Goal: Transaction & Acquisition: Purchase product/service

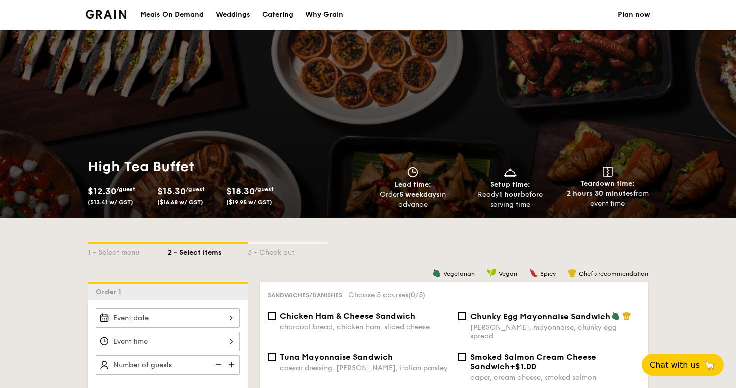
click at [281, 16] on div "Catering" at bounding box center [277, 15] width 31 height 30
select select
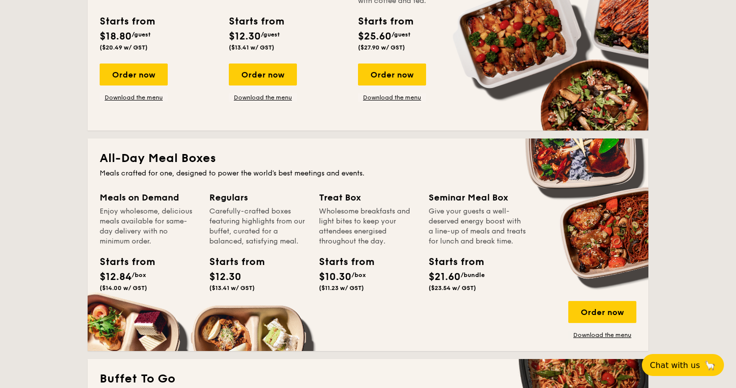
scroll to position [316, 0]
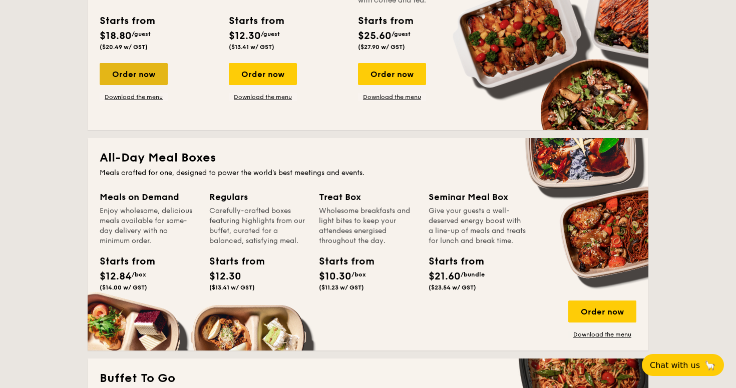
click at [150, 67] on div "Order now" at bounding box center [134, 74] width 68 height 22
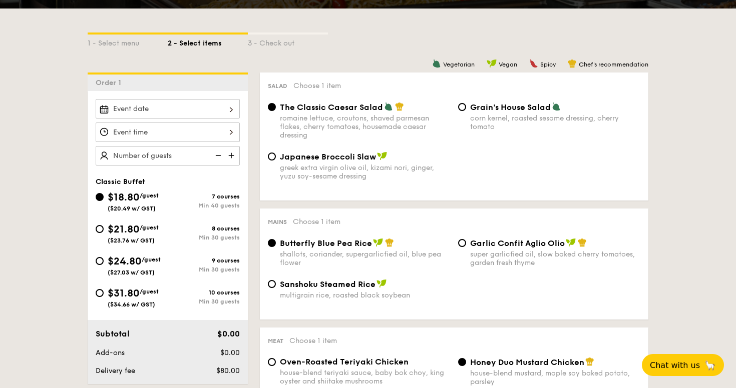
scroll to position [211, 0]
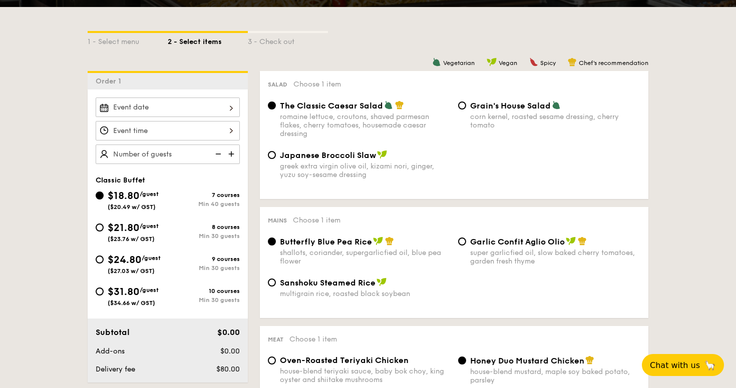
click at [183, 107] on div at bounding box center [168, 108] width 144 height 20
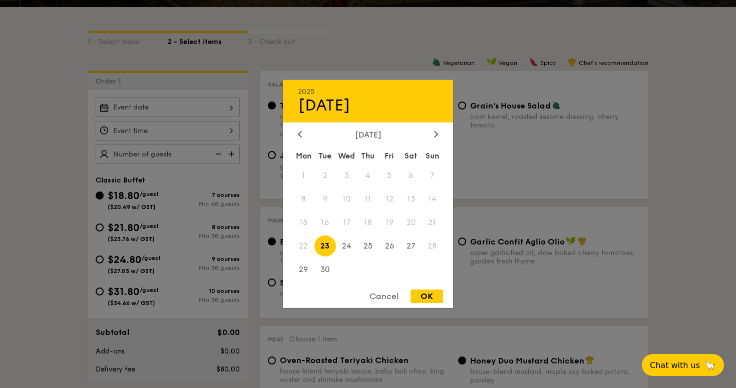
click at [321, 244] on span "23" at bounding box center [325, 246] width 22 height 22
click at [421, 294] on div "OK" at bounding box center [426, 297] width 33 height 14
type input "[DATE]"
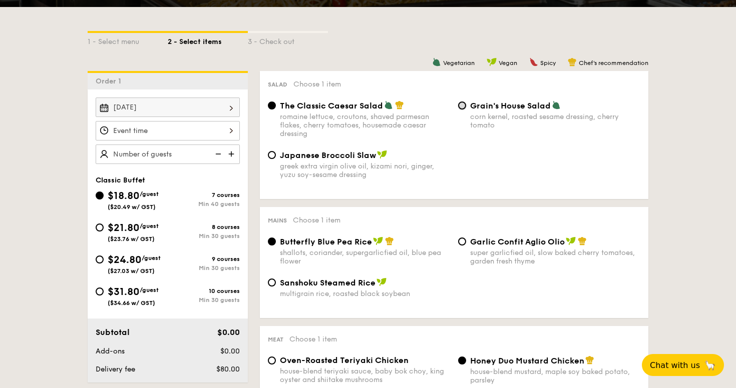
click at [462, 106] on input "Grain's House Salad corn kernel, roasted sesame dressing, cherry tomato" at bounding box center [462, 106] width 8 height 8
radio input "true"
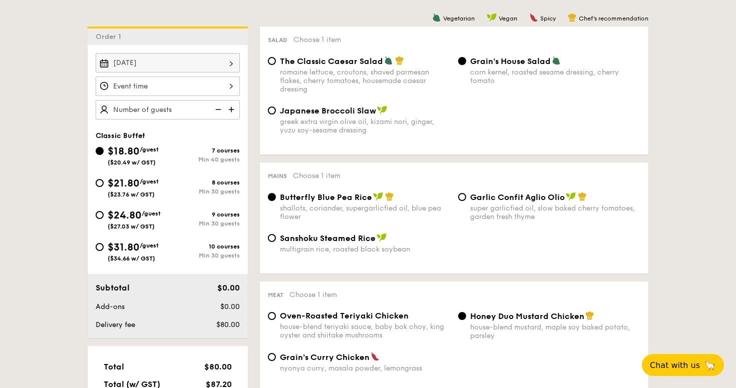
scroll to position [255, 0]
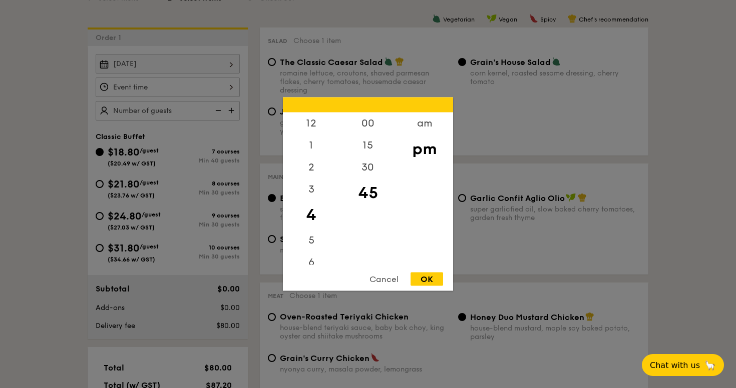
click at [222, 91] on div "12 1 2 3 4 5 6 7 8 9 10 11 00 15 30 45 am pm Cancel OK" at bounding box center [168, 88] width 144 height 20
click at [312, 122] on div "12" at bounding box center [311, 127] width 57 height 29
click at [370, 125] on div "00" at bounding box center [367, 127] width 57 height 29
click at [425, 158] on div "pm" at bounding box center [424, 149] width 57 height 29
click at [423, 152] on div "pm" at bounding box center [424, 149] width 57 height 29
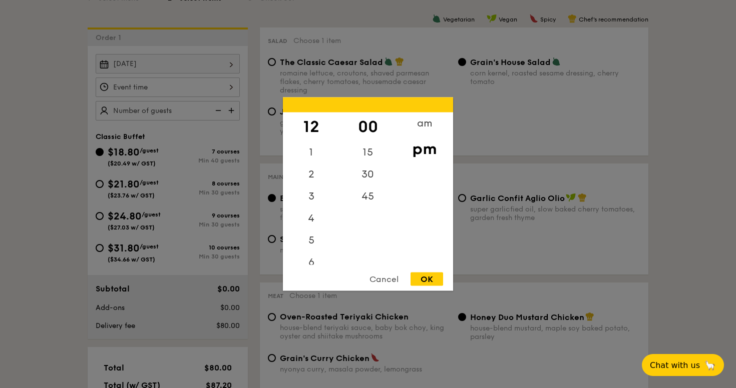
click at [436, 281] on div "OK" at bounding box center [426, 280] width 33 height 14
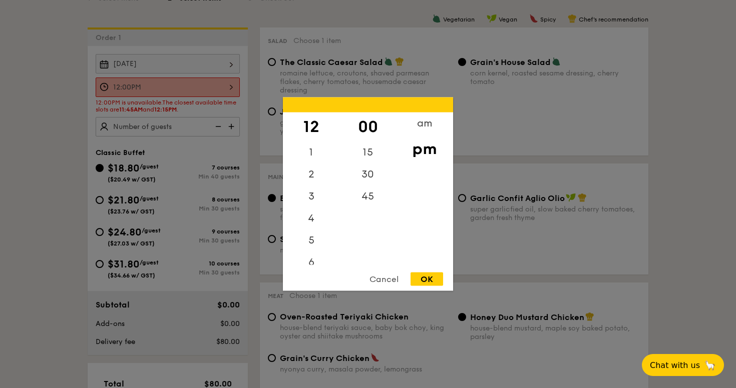
click at [233, 87] on div "12:00PM 12 1 2 3 4 5 6 7 8 9 10 11 00 15 30 45 am pm Cancel OK" at bounding box center [168, 88] width 144 height 20
click at [418, 130] on div "am" at bounding box center [424, 127] width 57 height 29
click at [369, 195] on div "45" at bounding box center [367, 200] width 57 height 29
click at [310, 250] on div "11" at bounding box center [311, 250] width 57 height 29
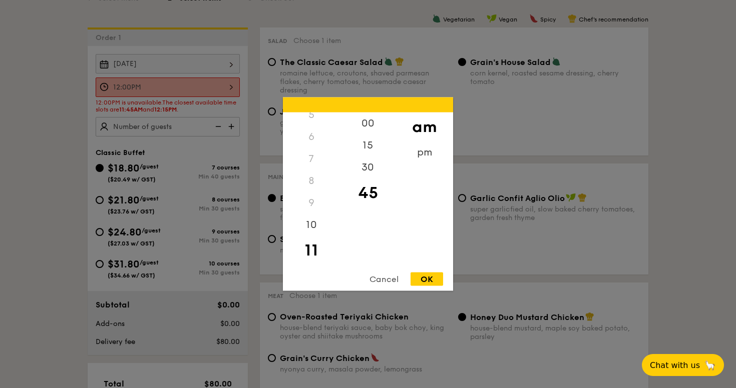
click at [424, 278] on div "OK" at bounding box center [426, 280] width 33 height 14
type input "11:45AM"
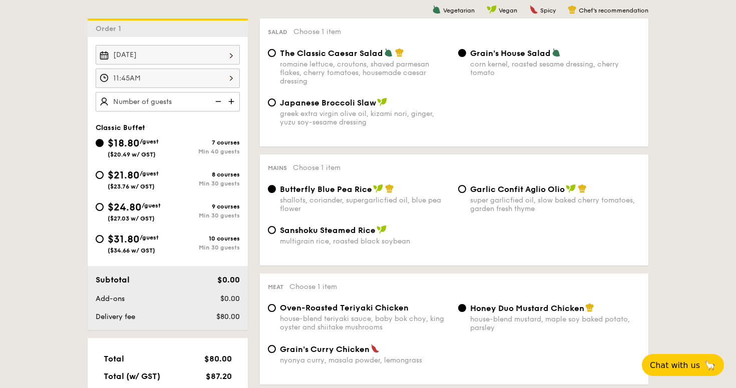
scroll to position [265, 0]
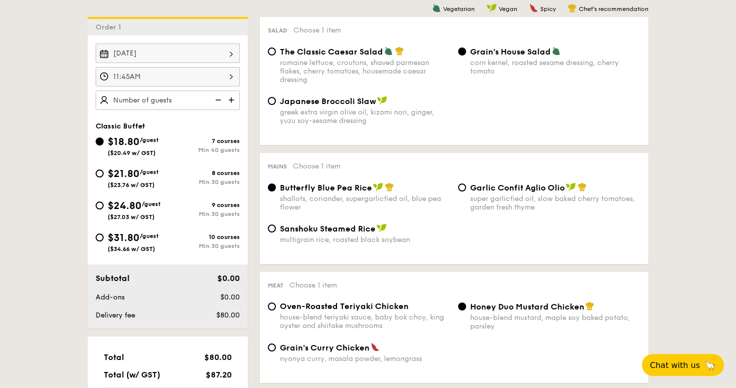
click at [232, 98] on img at bounding box center [232, 100] width 15 height 19
click at [220, 98] on img at bounding box center [217, 100] width 15 height 19
type input "40 guests"
click at [220, 98] on img at bounding box center [217, 100] width 15 height 19
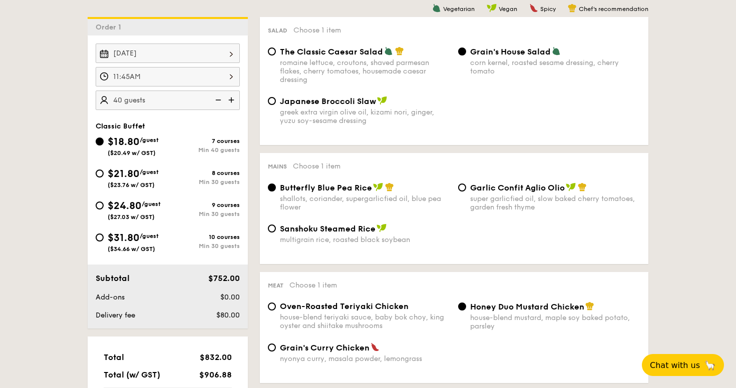
click at [220, 98] on img at bounding box center [217, 100] width 15 height 19
click at [105, 175] on div "$21.80 /guest ($23.76 w/ GST)" at bounding box center [132, 178] width 72 height 22
click at [104, 175] on input "$21.80 /guest ($23.76 w/ GST) 8 courses Min 30 guests" at bounding box center [100, 174] width 8 height 8
radio input "true"
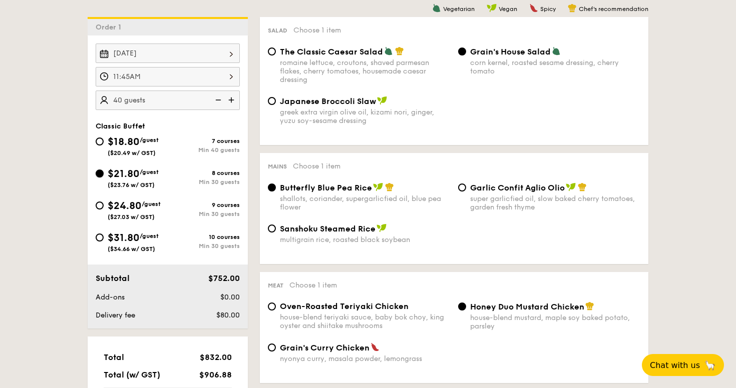
radio input "true"
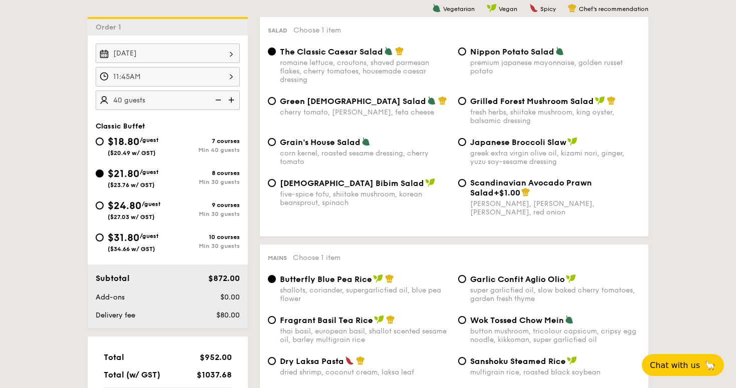
click at [217, 100] on img at bounding box center [217, 100] width 15 height 19
type input "30 guests"
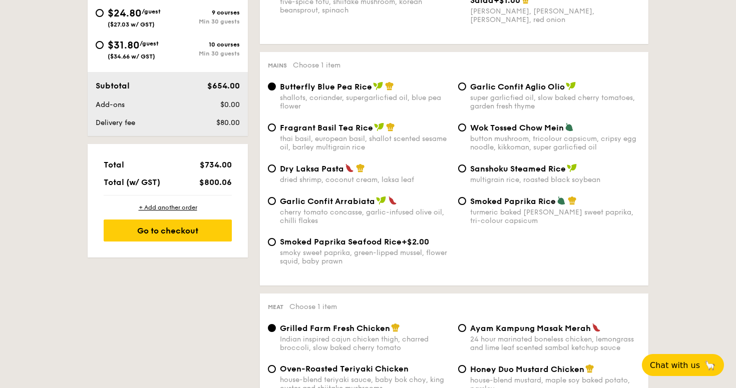
scroll to position [462, 0]
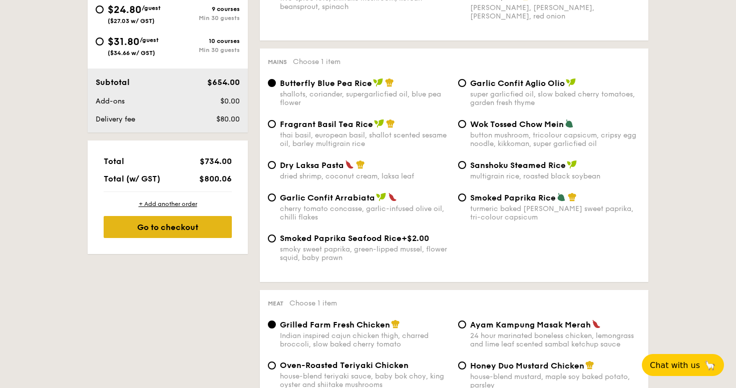
click at [189, 228] on div "Go to checkout" at bounding box center [168, 227] width 128 height 22
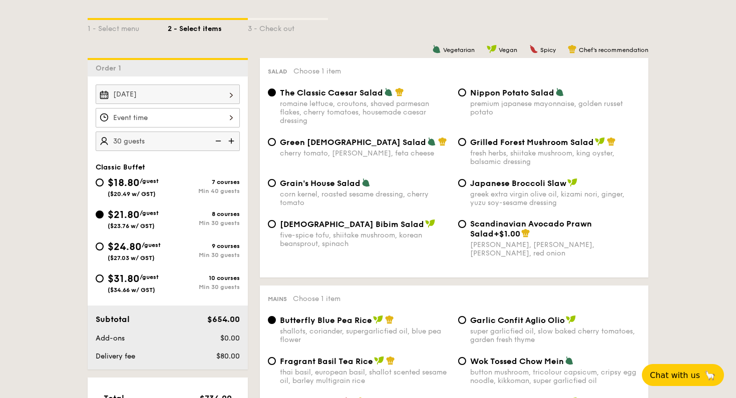
scroll to position [223, 0]
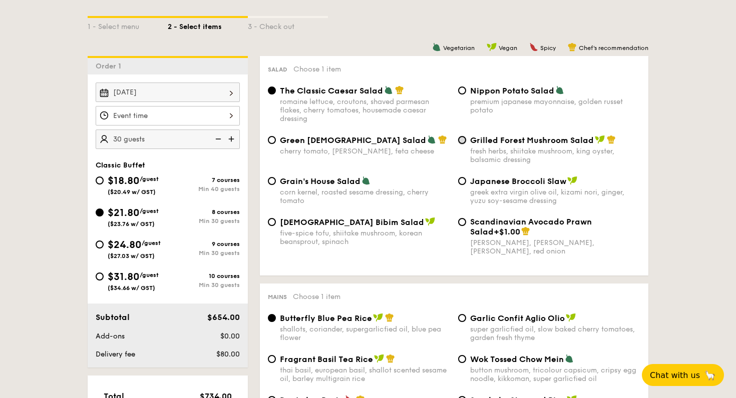
click at [461, 141] on input "Grilled Forest Mushroom Salad fresh herbs, shiitake mushroom, king oyster, bals…" at bounding box center [462, 140] width 8 height 8
radio input "true"
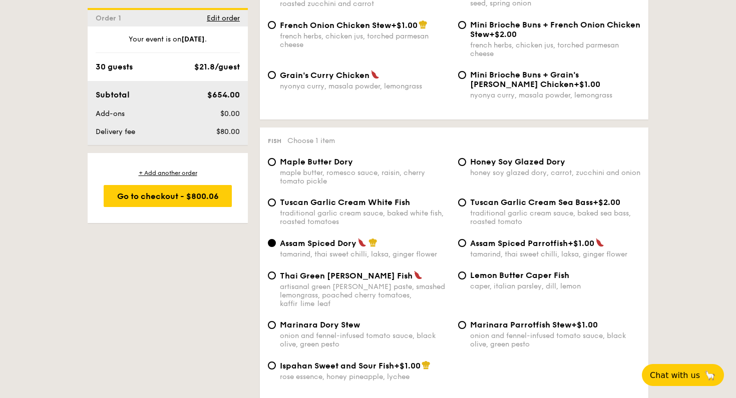
scroll to position [887, 0]
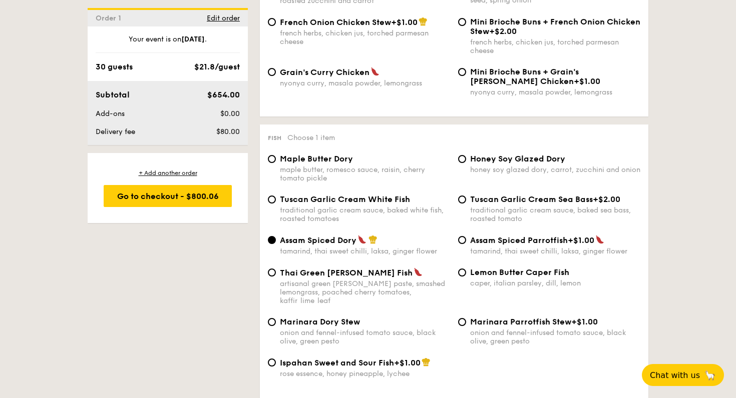
click at [279, 206] on div "Tuscan Garlic Cream White Fish traditional garlic cream sauce, baked white fish…" at bounding box center [359, 209] width 190 height 29
click at [277, 206] on div "Tuscan Garlic Cream White Fish traditional garlic cream sauce, baked white fish…" at bounding box center [359, 209] width 190 height 29
click at [272, 204] on input "Tuscan Garlic Cream White Fish traditional garlic cream sauce, baked white fish…" at bounding box center [272, 200] width 8 height 8
radio input "true"
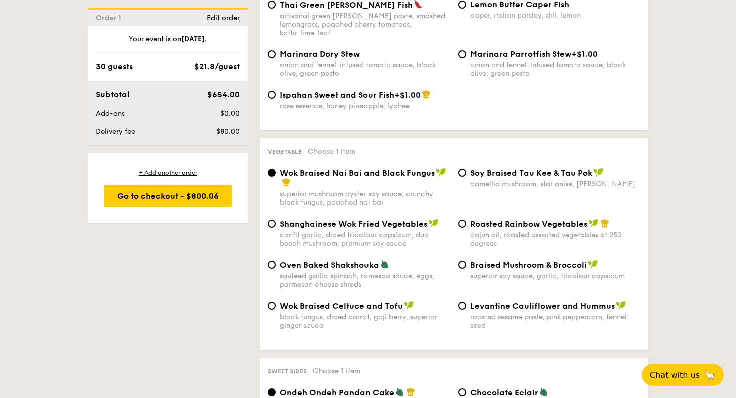
scroll to position [1158, 0]
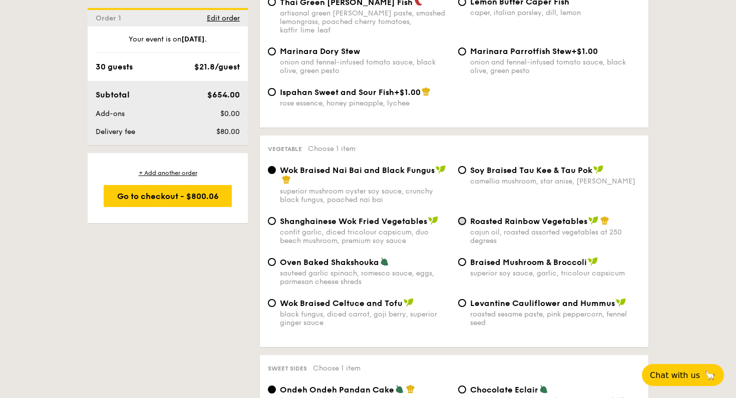
click at [461, 219] on input "Roasted Rainbow Vegetables cajun oil, roasted assorted vegetables at 250 degrees" at bounding box center [462, 221] width 8 height 8
radio input "true"
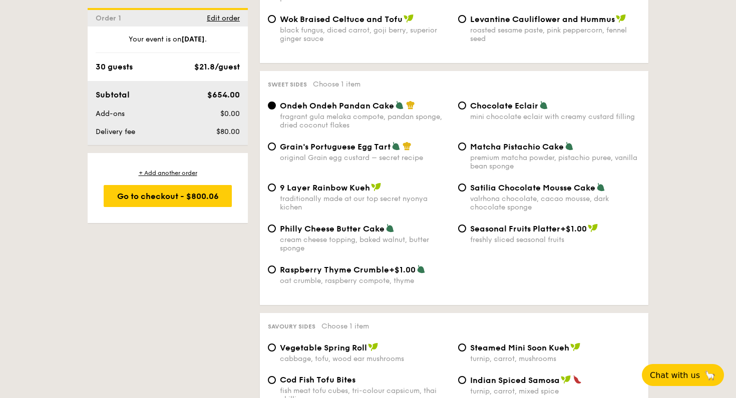
scroll to position [1443, 0]
click at [465, 150] on input "Matcha Pistachio Cake premium matcha powder, pistachio puree, vanilla bean spon…" at bounding box center [462, 146] width 8 height 8
radio input "true"
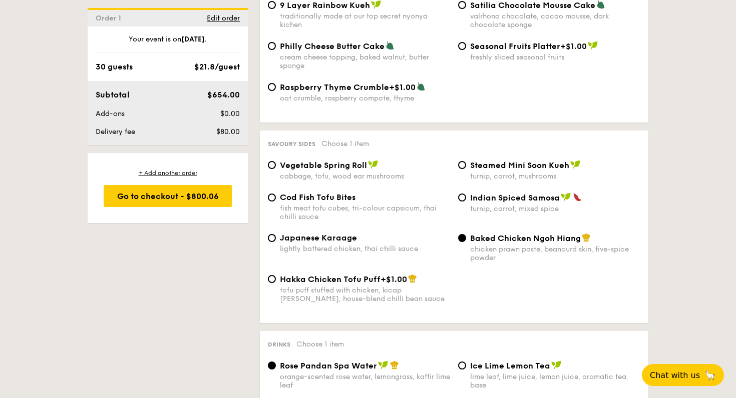
scroll to position [1626, 0]
click at [273, 201] on input "Cod Fish Tofu Bites fish meat tofu cubes, tri-colour capsicum, thai chilli sauce" at bounding box center [272, 197] width 8 height 8
radio input "true"
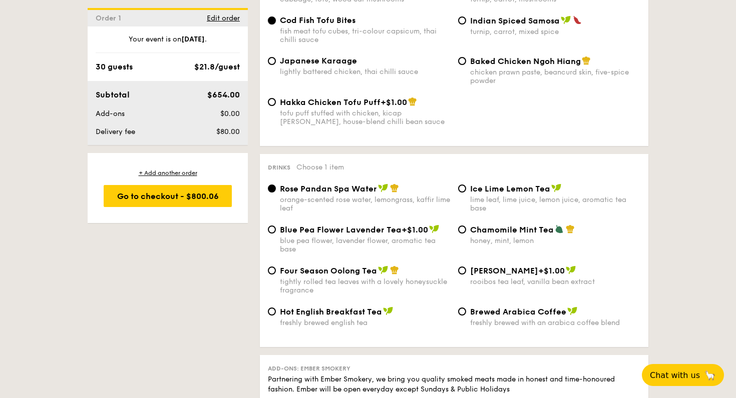
scroll to position [1804, 0]
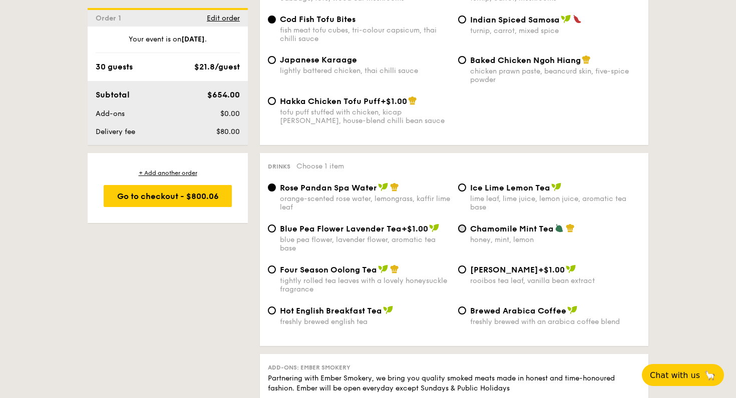
click at [465, 233] on input "Chamomile Mint Tea honey, mint, lemon" at bounding box center [462, 229] width 8 height 8
radio input "true"
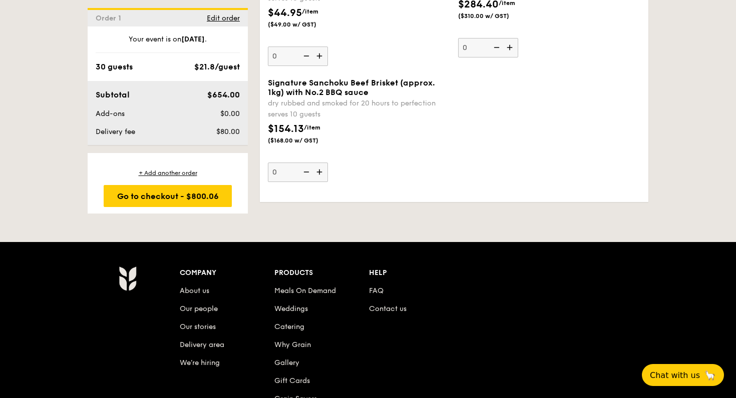
scroll to position [2257, 0]
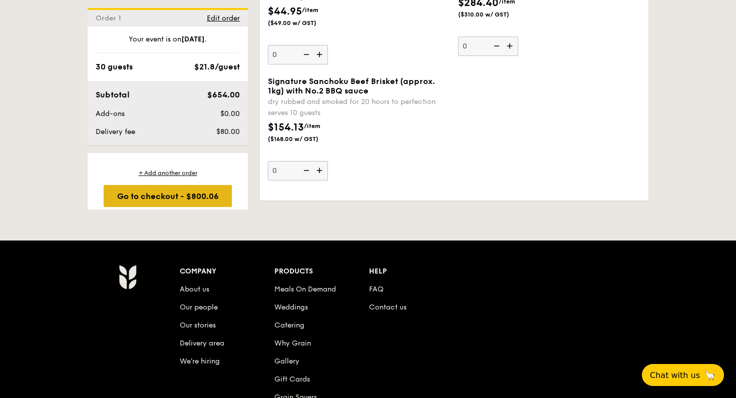
click at [140, 193] on div "Go to checkout - $800.06" at bounding box center [168, 196] width 128 height 22
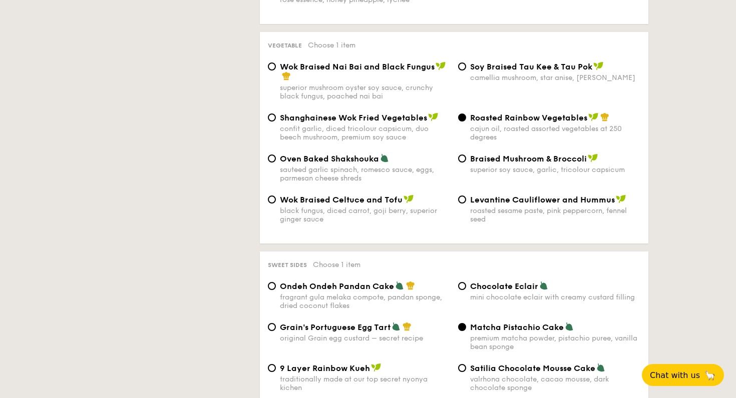
scroll to position [267, 0]
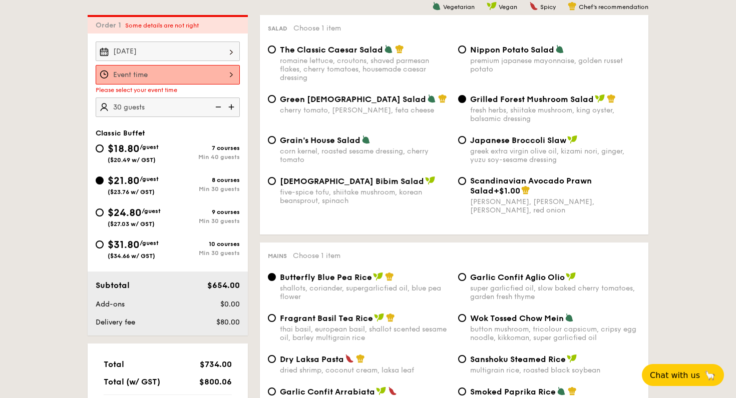
click at [202, 79] on div at bounding box center [168, 75] width 144 height 20
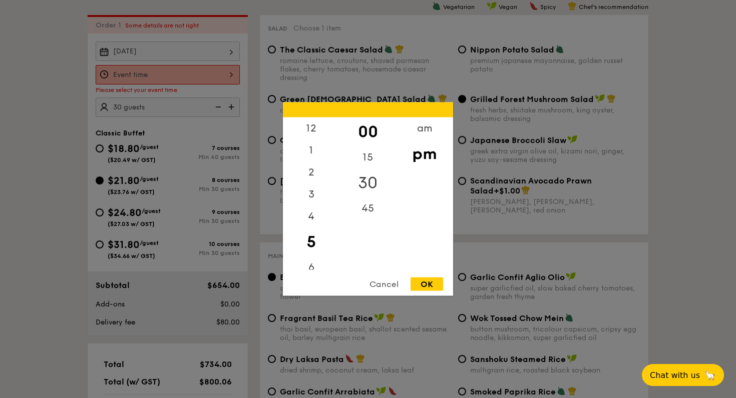
drag, startPoint x: 367, startPoint y: 208, endPoint x: 390, endPoint y: 167, distance: 46.6
click at [367, 208] on div "45" at bounding box center [367, 209] width 57 height 22
click at [416, 132] on div "am" at bounding box center [424, 132] width 57 height 29
click at [312, 257] on div "11" at bounding box center [311, 255] width 57 height 29
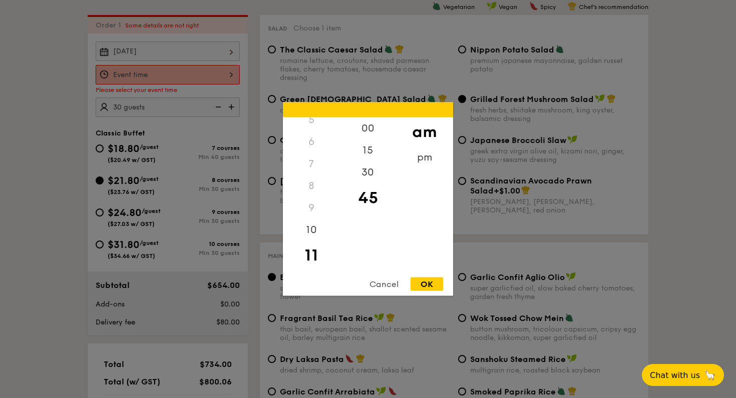
click at [419, 284] on div "OK" at bounding box center [426, 285] width 33 height 14
type input "11:45AM"
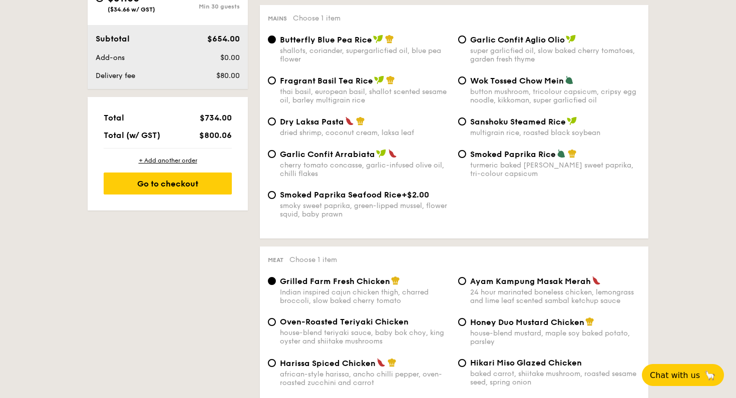
scroll to position [507, 0]
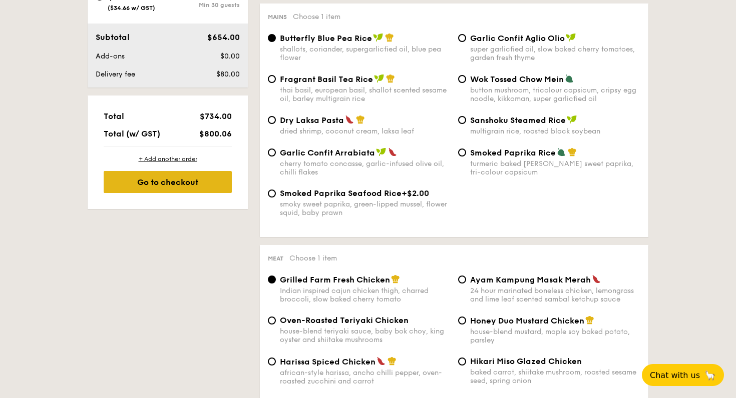
click at [189, 189] on div "Go to checkout" at bounding box center [168, 182] width 128 height 22
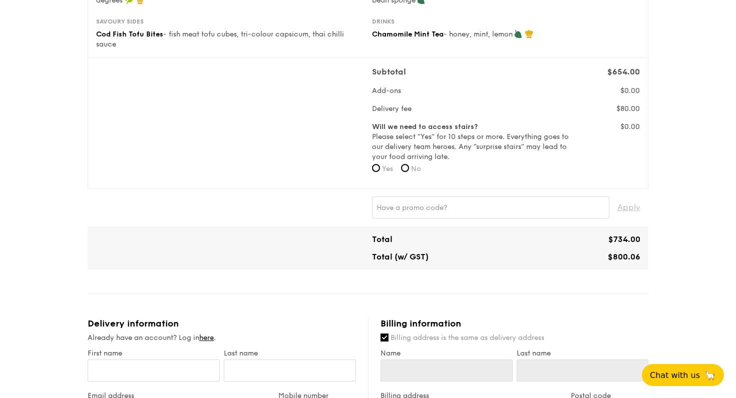
scroll to position [273, 0]
click at [407, 169] on input "No" at bounding box center [405, 168] width 8 height 8
radio input "true"
click at [677, 160] on div "1 - Select menu 2 - Select items 3 - Check out Classic Buffet $21.80 /guest ($2…" at bounding box center [368, 287] width 736 height 1121
click at [378, 170] on input "Yes" at bounding box center [376, 168] width 8 height 8
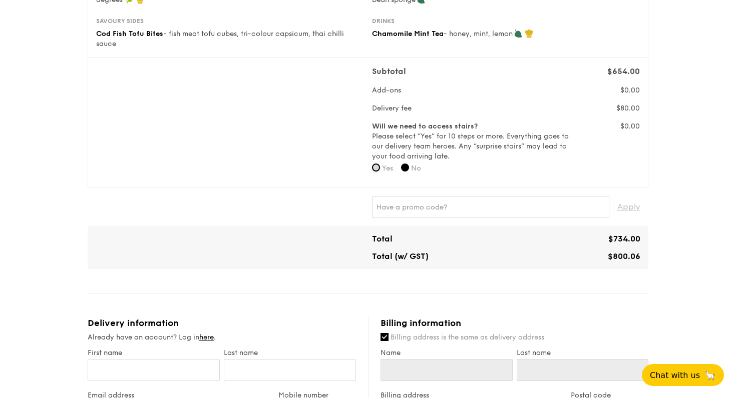
radio input "true"
click at [407, 169] on input "No" at bounding box center [405, 168] width 8 height 8
radio input "true"
click at [680, 161] on div "1 - Select menu 2 - Select items 3 - Check out Classic Buffet $21.80 /guest ($2…" at bounding box center [368, 287] width 736 height 1121
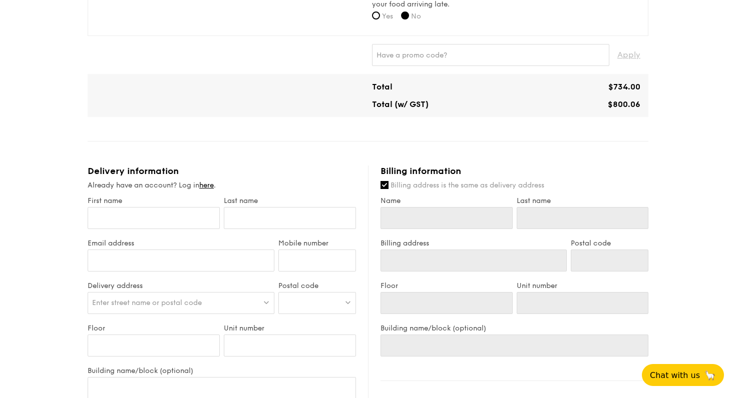
scroll to position [427, 0]
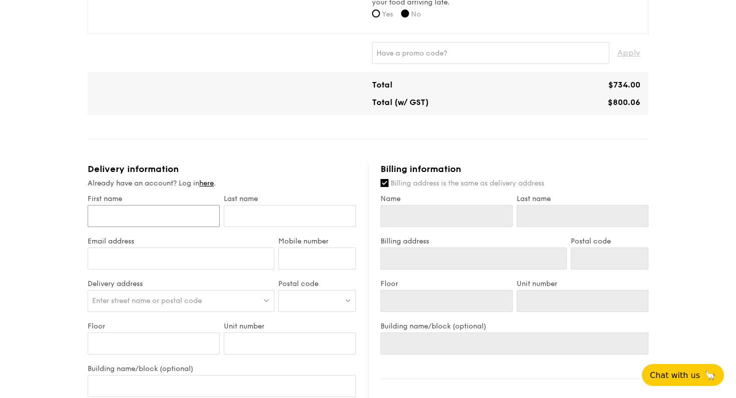
click at [172, 218] on input "First name" at bounding box center [154, 216] width 132 height 22
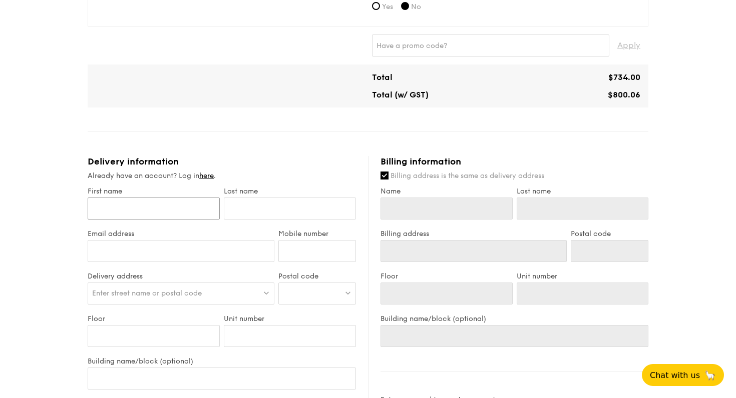
scroll to position [456, 0]
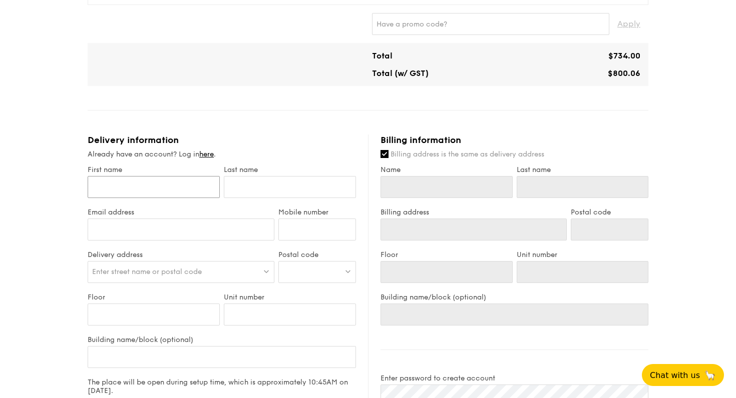
click at [176, 191] on input "First name" at bounding box center [154, 187] width 132 height 22
type input "S"
type input "So"
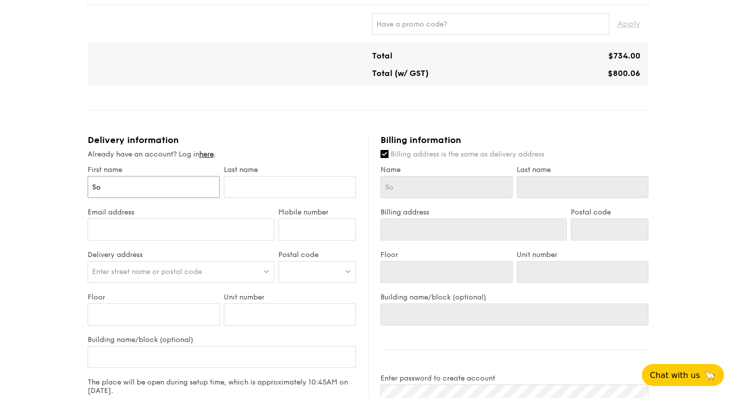
type input "Soo"
type input "Sook"
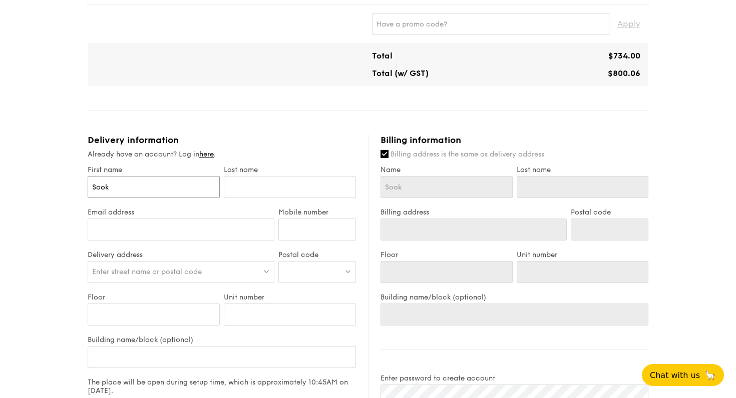
type input "Sook"
type input "Sook L"
type input "[PERSON_NAME]"
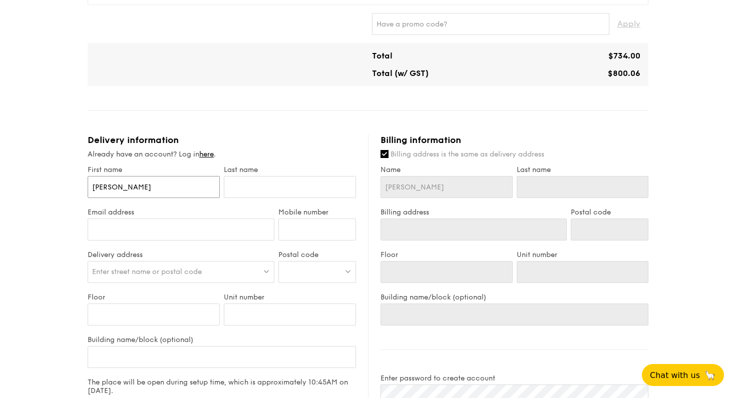
type input "[PERSON_NAME]"
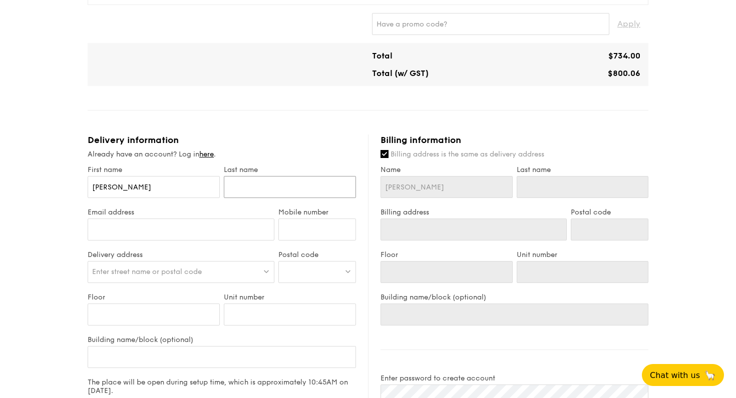
click at [267, 194] on input "text" at bounding box center [290, 187] width 132 height 22
type input "C"
type input "Ch"
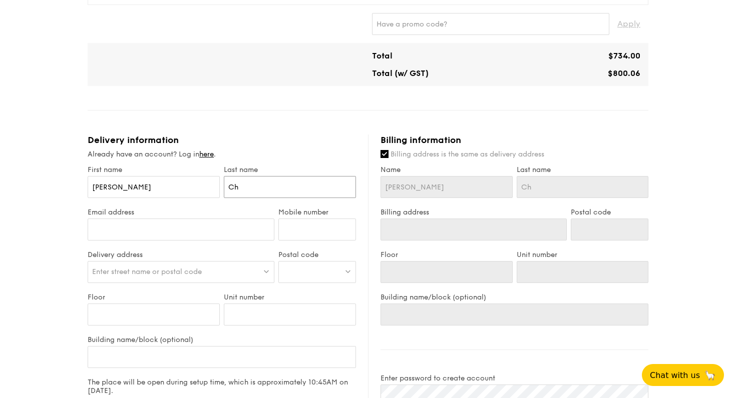
type input "Cha"
type input "Chai"
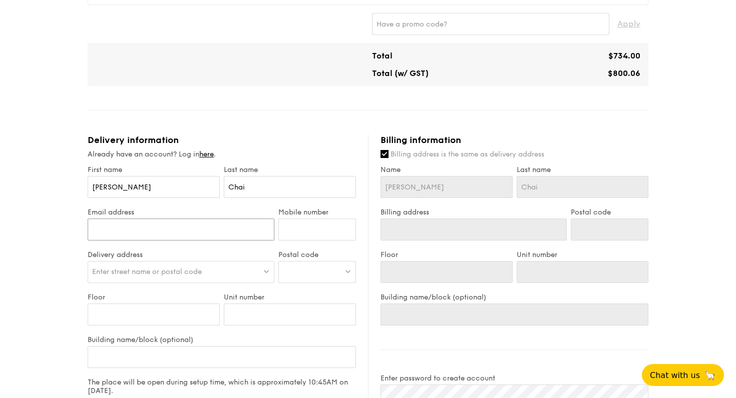
click at [197, 234] on input "Email address" at bounding box center [181, 230] width 187 height 22
type input "[EMAIL_ADDRESS][DOMAIN_NAME]"
click at [290, 225] on input "Mobile number" at bounding box center [317, 230] width 78 height 22
type input "93829778"
click at [195, 270] on span "Enter street name or postal code" at bounding box center [147, 272] width 110 height 9
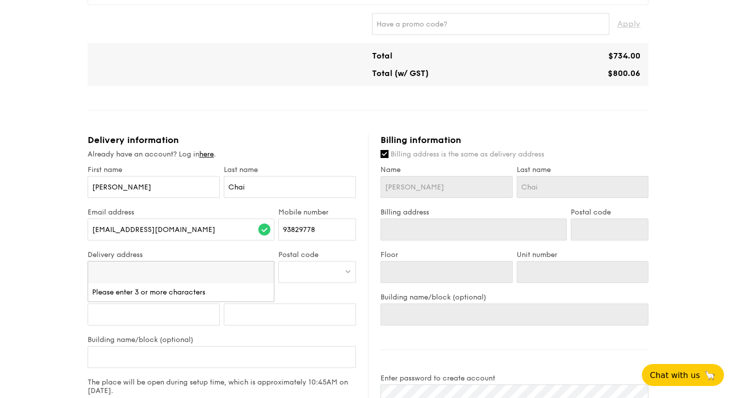
click at [310, 274] on div at bounding box center [317, 272] width 78 height 22
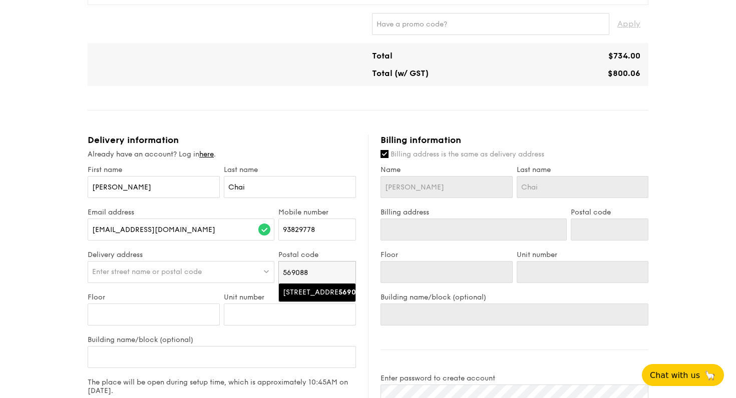
type input "569088"
click at [309, 290] on div "[STREET_ADDRESS]" at bounding box center [309, 293] width 52 height 10
type input "[STREET_ADDRESS]"
type input "569088"
click at [171, 315] on input "Floor" at bounding box center [154, 315] width 132 height 22
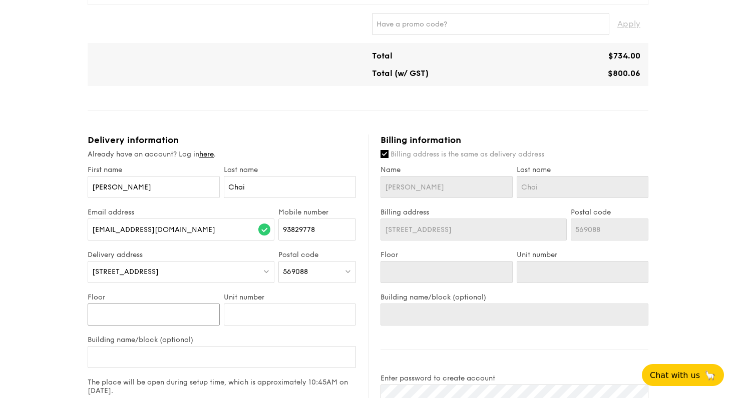
type input "L"
type input "Le"
type input "Lev"
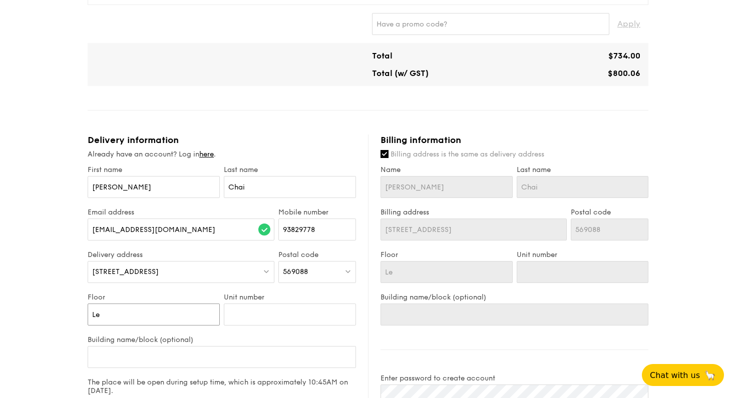
type input "Lev"
type input "Leve"
type input "Level"
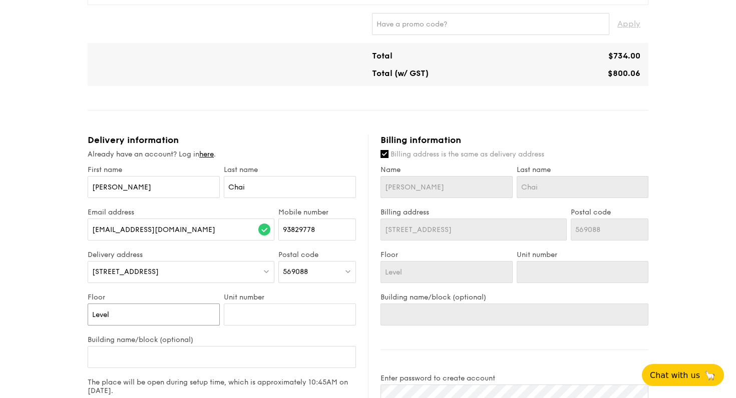
type input "Level"
type input "Level 3"
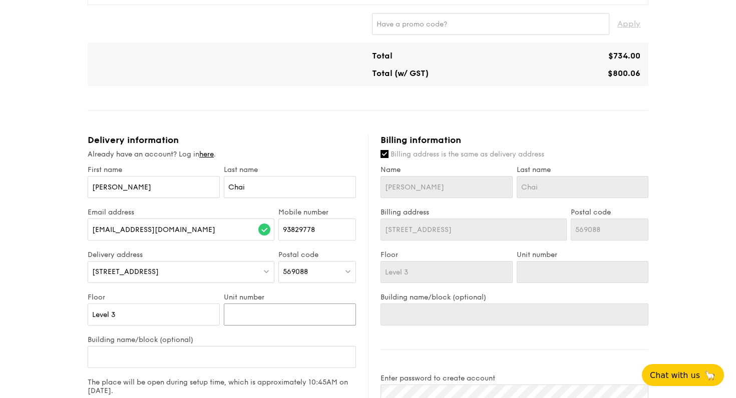
click at [315, 313] on input "Unit number" at bounding box center [290, 315] width 132 height 22
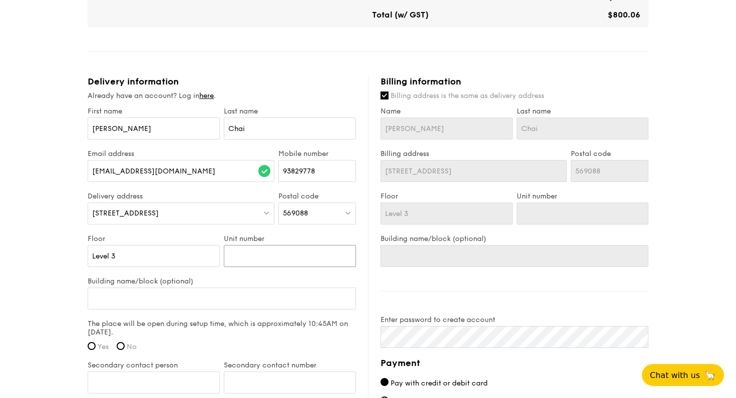
scroll to position [520, 0]
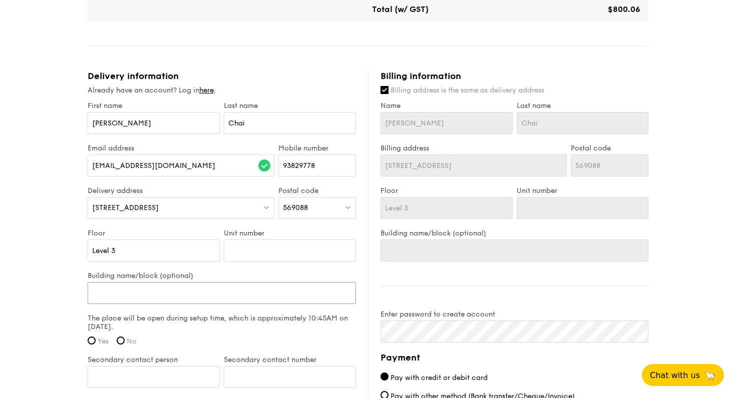
click at [262, 293] on input "Building name/block (optional)" at bounding box center [222, 293] width 268 height 22
type input "A"
type input "Ap"
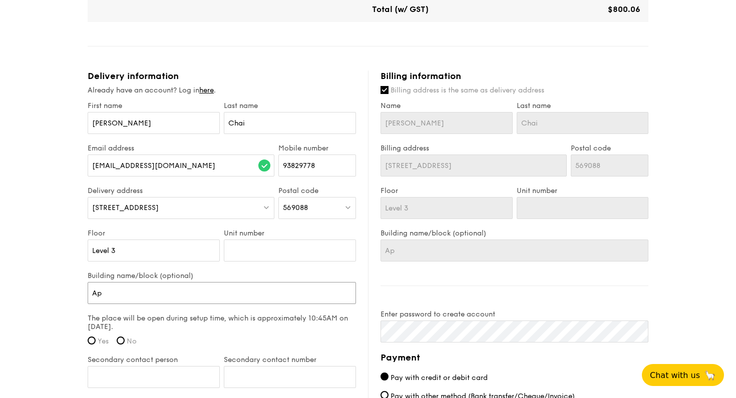
type input "App"
type input "Appl"
type input "Apple"
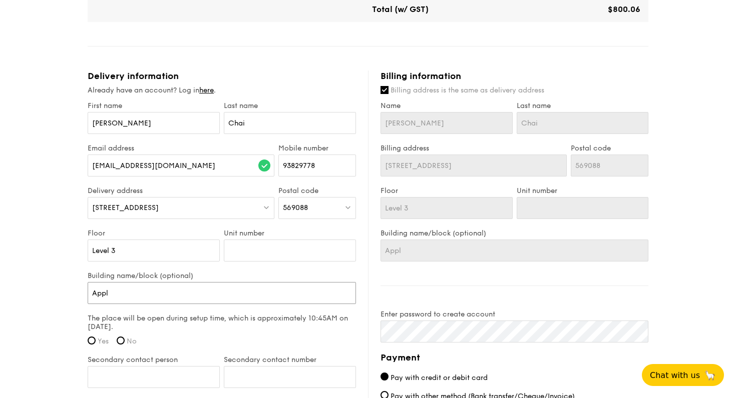
type input "Apple"
type input "Apple S"
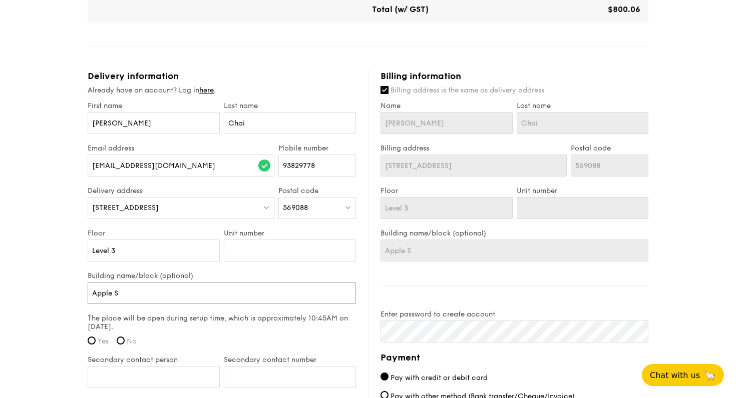
type input "Apple So"
type input "Apple Sou"
type input "Apple Sout"
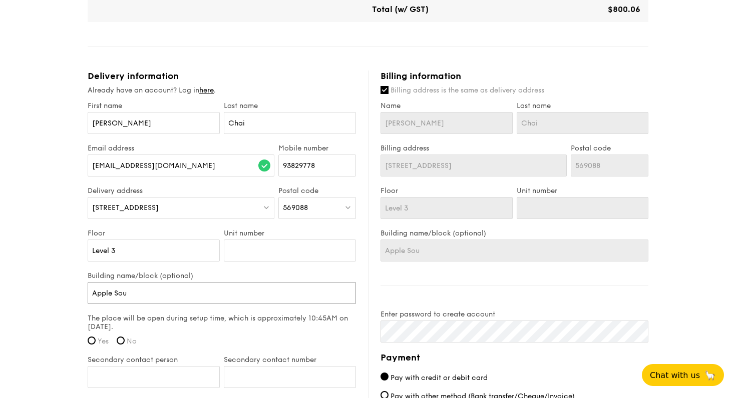
type input "Apple Sout"
type input "Apple South"
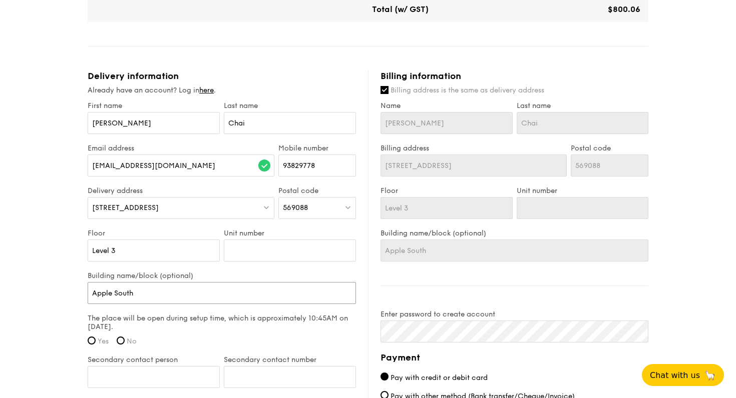
type input "Apple South A"
type input "Apple South As"
type input "Apple South Asi"
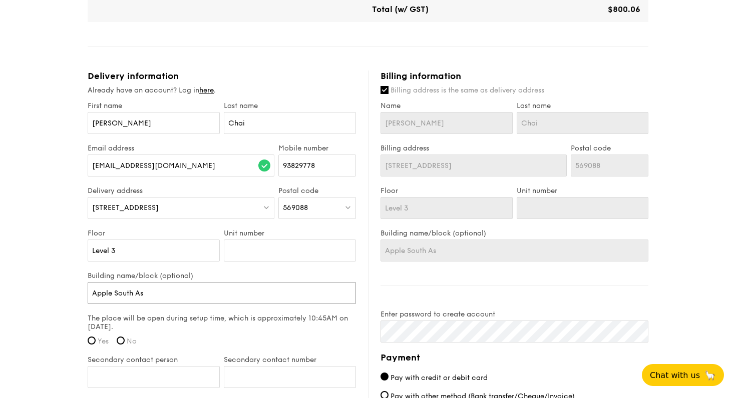
type input "Apple South Asi"
type input "Apple [GEOGRAPHIC_DATA]"
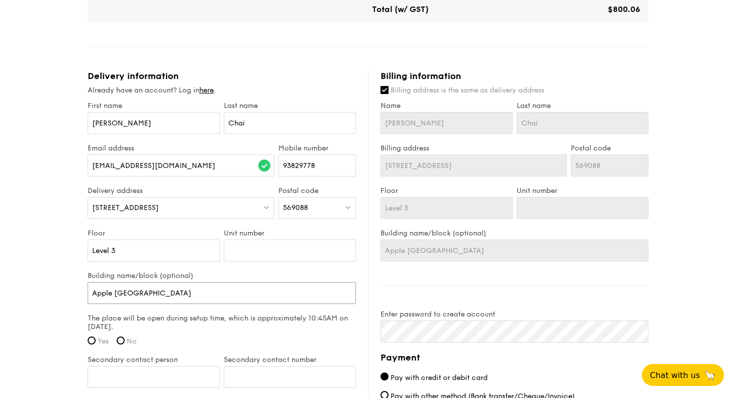
type input "Apple [GEOGRAPHIC_DATA] A"
type input "Apple [GEOGRAPHIC_DATA] AM"
type input "Apple [GEOGRAPHIC_DATA] AMK"
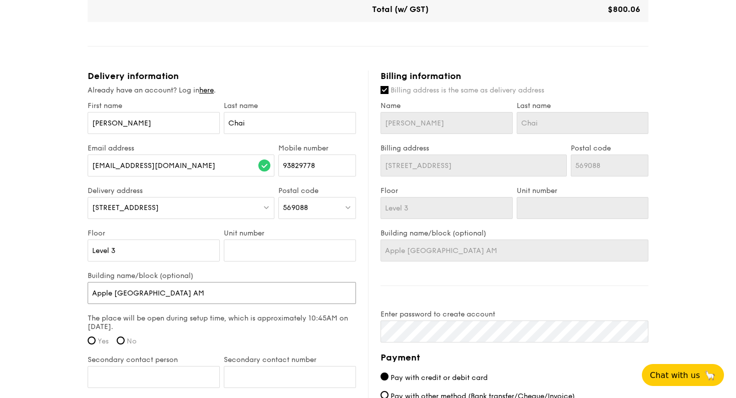
type input "Apple [GEOGRAPHIC_DATA] AMK"
type input "Apple [GEOGRAPHIC_DATA] AMK2"
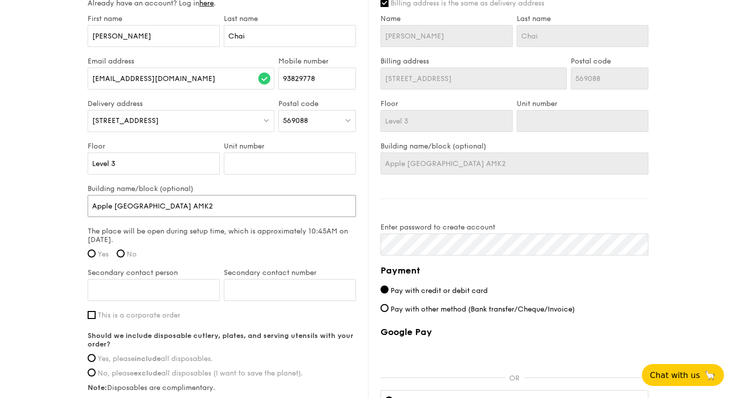
scroll to position [609, 0]
type input "Apple [GEOGRAPHIC_DATA] AMK2"
click at [96, 254] on label "Yes" at bounding box center [98, 253] width 21 height 9
click at [96, 254] on input "Yes" at bounding box center [92, 252] width 8 height 8
radio input "true"
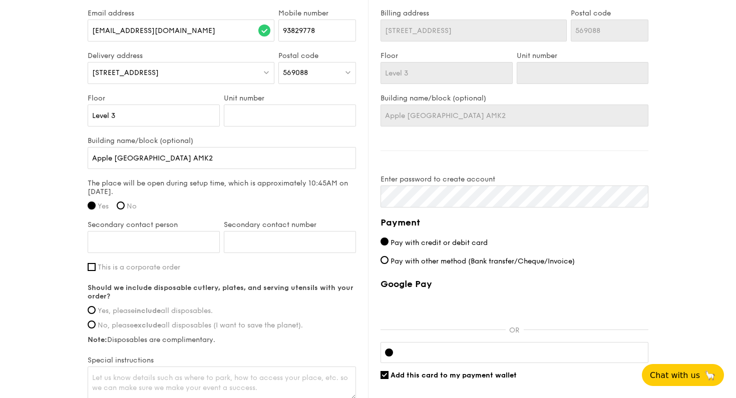
scroll to position [660, 0]
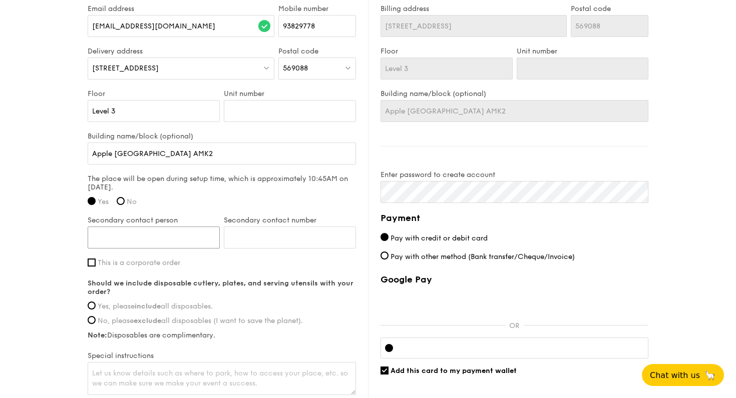
click at [206, 239] on input "Secondary contact person" at bounding box center [154, 238] width 132 height 22
type input "97225816"
click at [272, 240] on input "Secondary contact number" at bounding box center [290, 238] width 132 height 22
drag, startPoint x: 144, startPoint y: 239, endPoint x: 68, endPoint y: 237, distance: 75.6
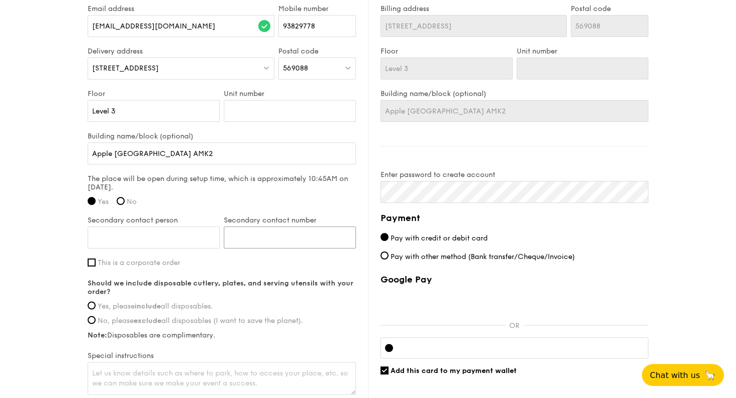
click at [265, 238] on input "Secondary contact number" at bounding box center [290, 238] width 132 height 22
paste input "97225816"
type input "97225816"
drag, startPoint x: 168, startPoint y: 237, endPoint x: 143, endPoint y: 236, distance: 25.0
click at [146, 236] on input "Secondary contact person" at bounding box center [154, 238] width 132 height 22
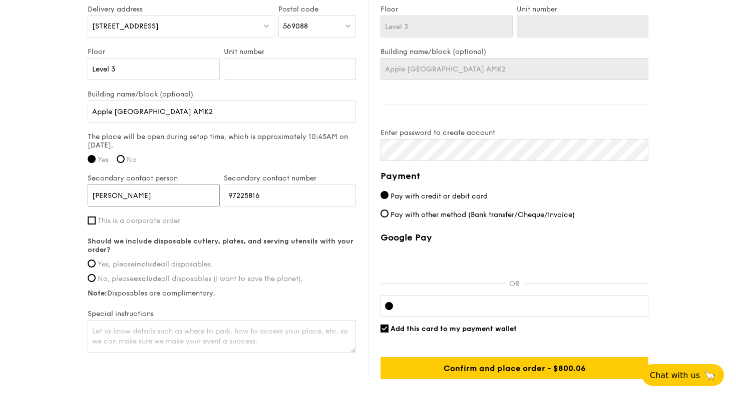
scroll to position [703, 0]
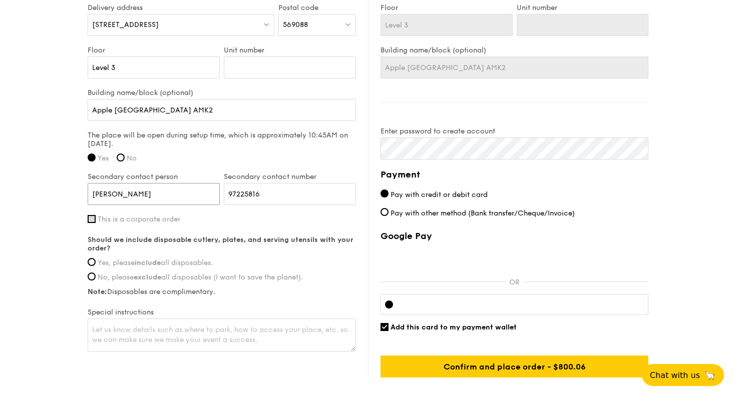
type input "[PERSON_NAME]"
click at [91, 220] on input "This is a corporate order" at bounding box center [92, 219] width 8 height 8
checkbox input "true"
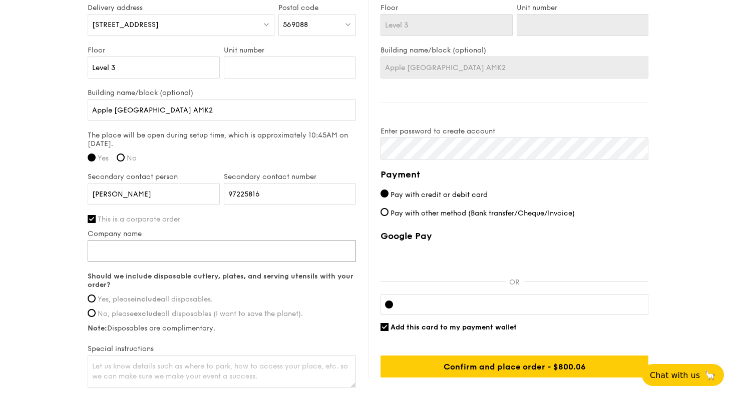
click at [224, 251] on input "Company name" at bounding box center [222, 251] width 268 height 22
drag, startPoint x: 150, startPoint y: 111, endPoint x: 77, endPoint y: 110, distance: 72.6
click at [129, 246] on input "Company name" at bounding box center [222, 251] width 268 height 22
paste input "Apple [GEOGRAPHIC_DATA]"
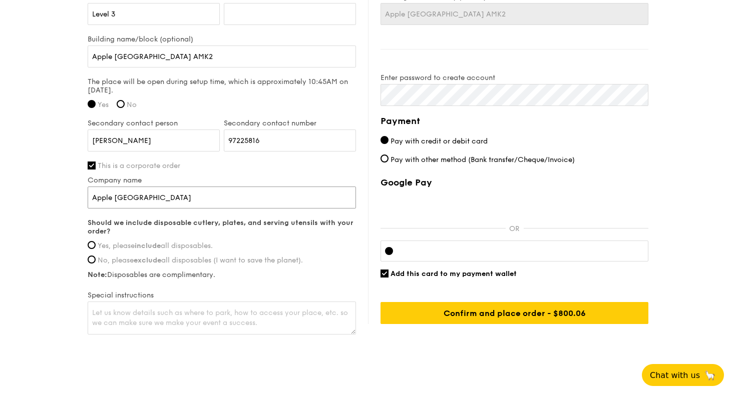
scroll to position [761, 0]
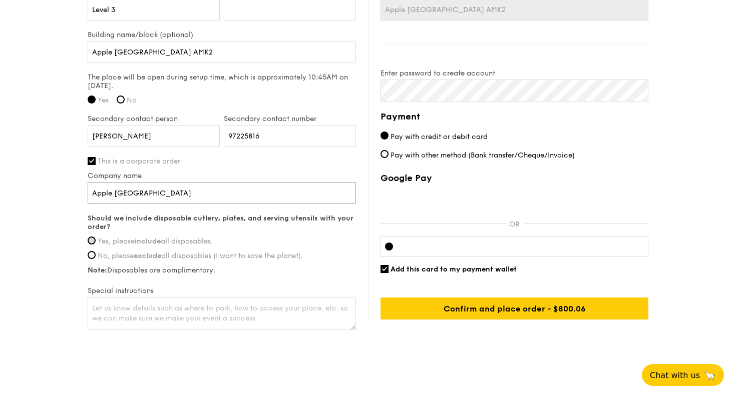
type input "Apple [GEOGRAPHIC_DATA]"
click at [91, 243] on input "Yes, please include all disposables." at bounding box center [92, 241] width 8 height 8
radio input "true"
click at [237, 312] on textarea at bounding box center [222, 313] width 268 height 33
type textarea "P"
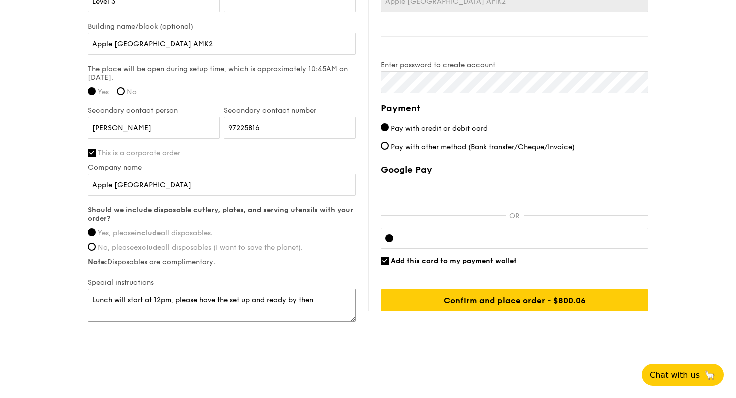
scroll to position [770, 0]
click at [92, 299] on textarea "Lunch will start at 12pm, please have the set up and ready by then" at bounding box center [222, 305] width 268 height 33
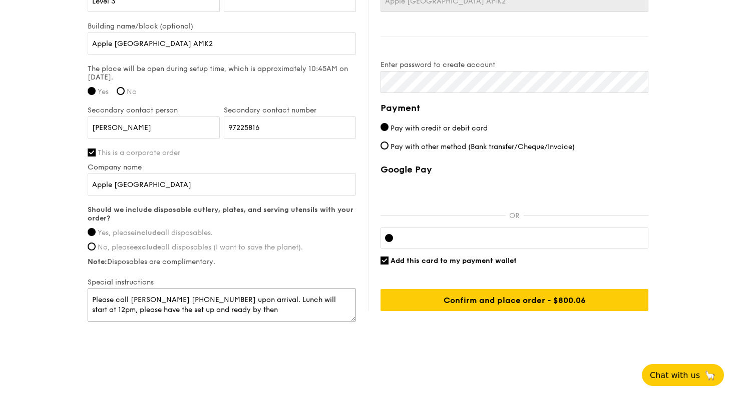
type textarea "Please call [PERSON_NAME] [PHONE_NUMBER] upon arrival. Lunch will start at 12pm…"
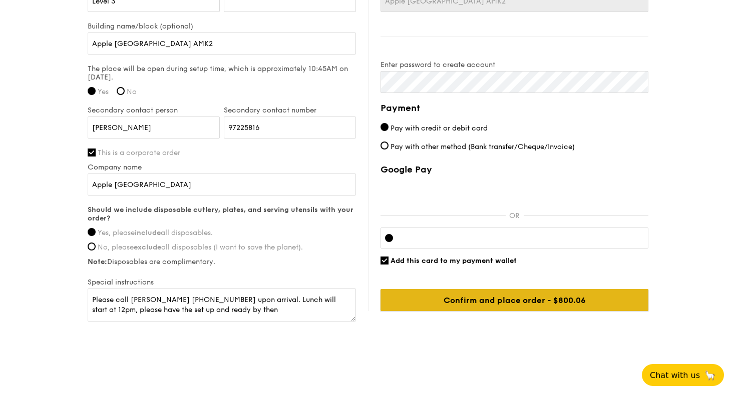
click at [519, 299] on input "Confirm and place order - $800.06" at bounding box center [514, 300] width 268 height 22
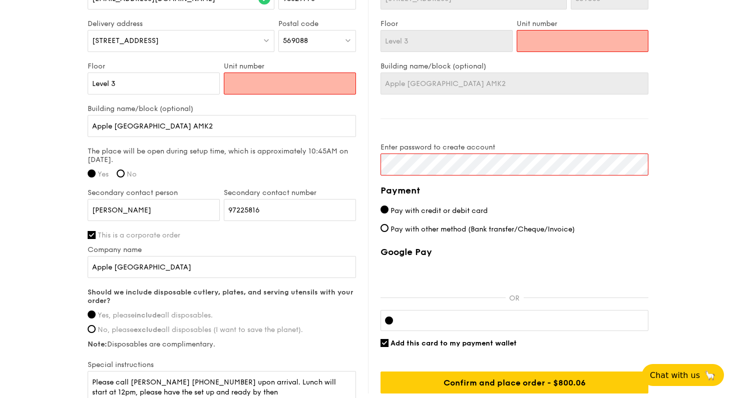
scroll to position [679, 0]
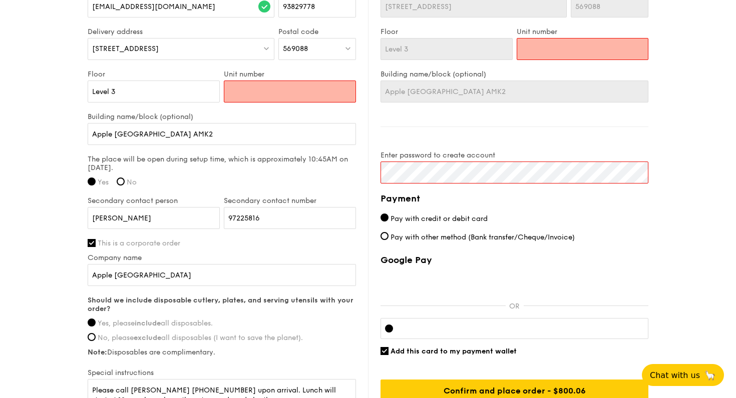
click at [297, 92] on input "Unit number" at bounding box center [290, 92] width 132 height 22
type input "0"
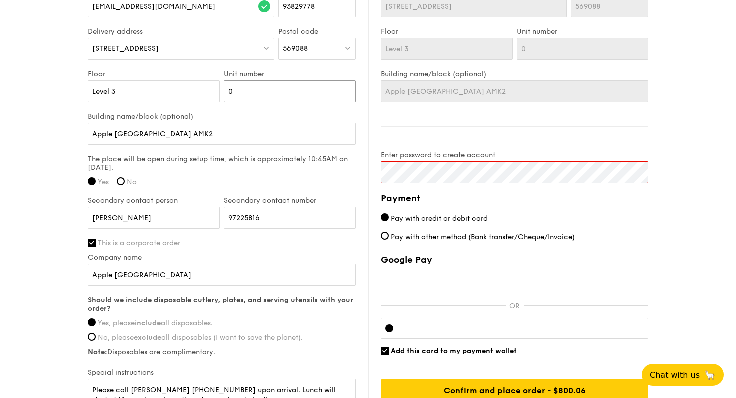
type input "01"
click at [298, 174] on div "The place will be open during setup time, which is approximately 10:45AM on [DA…" at bounding box center [222, 174] width 268 height 38
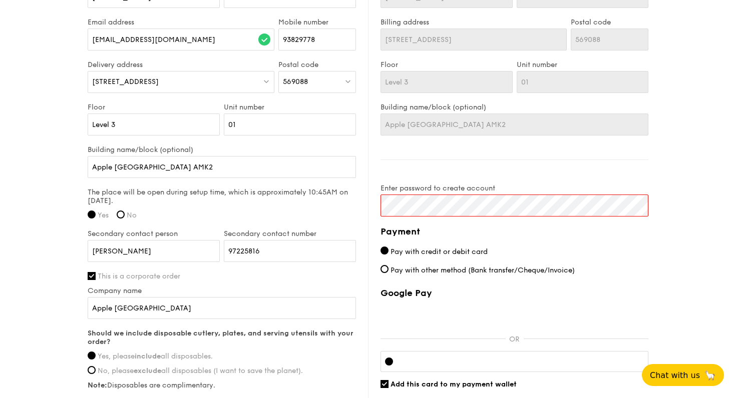
scroll to position [651, 0]
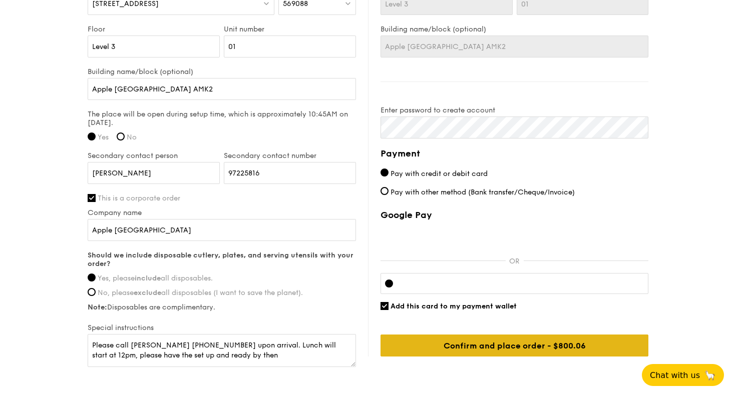
scroll to position [728, 0]
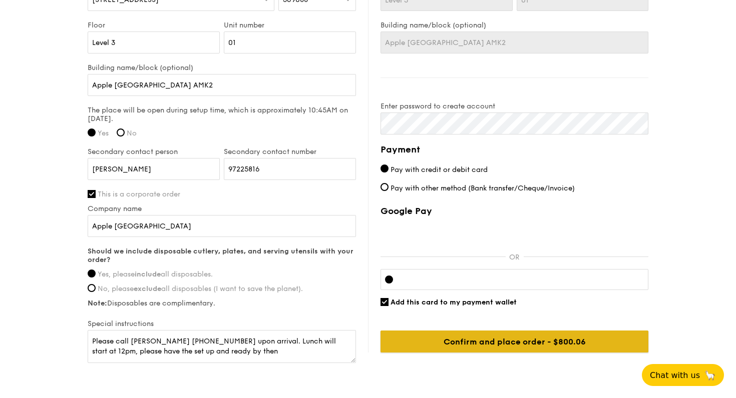
click at [537, 336] on input "Confirm and place order - $800.06" at bounding box center [514, 342] width 268 height 22
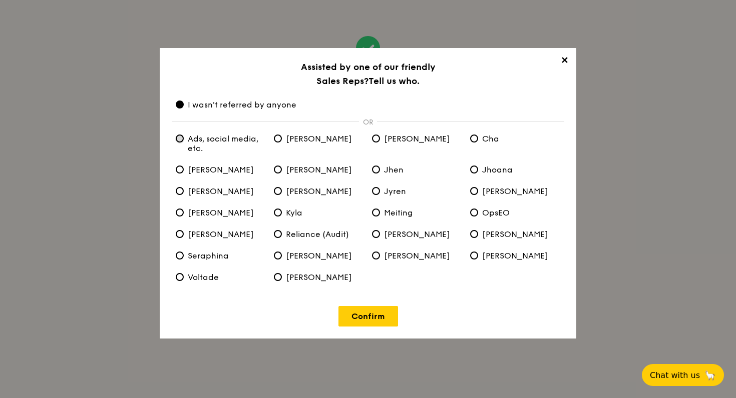
click at [180, 140] on etc\ "Ads, social media, etc." at bounding box center [180, 139] width 8 height 8
radio etc\ "true"
radio anyone "false"
click at [365, 315] on link "Confirm" at bounding box center [368, 316] width 60 height 21
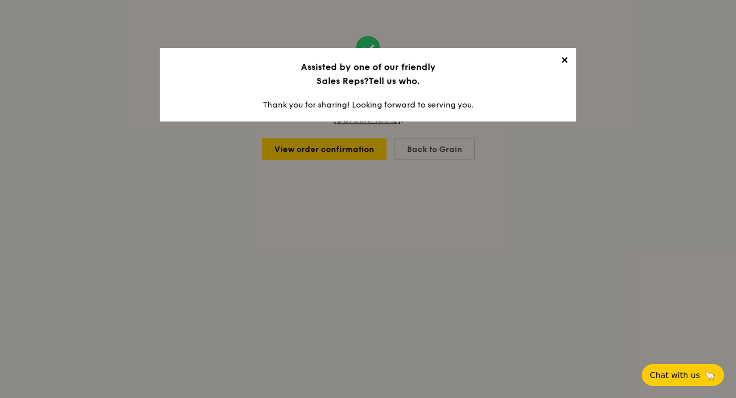
click at [563, 61] on span "✕" at bounding box center [564, 62] width 14 height 14
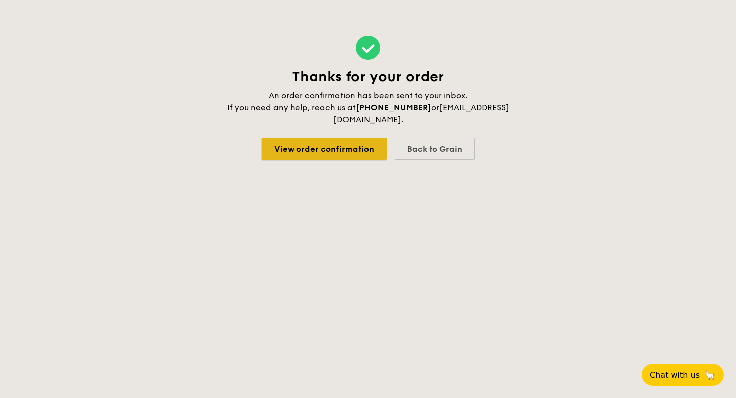
click at [306, 154] on link "View order confirmation" at bounding box center [324, 149] width 125 height 22
